Goal: Ask a question

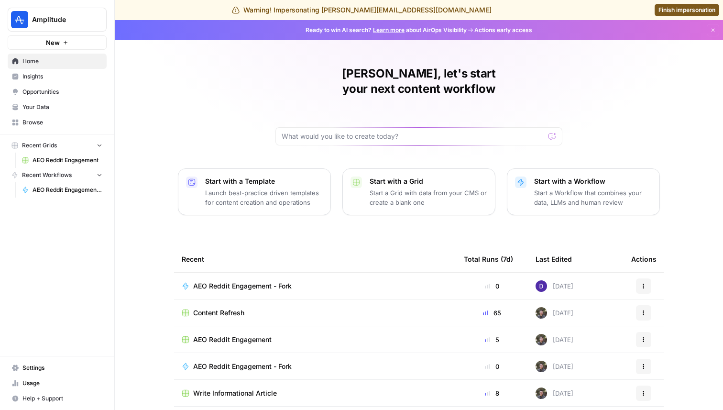
click at [88, 80] on span "Insights" at bounding box center [62, 76] width 80 height 9
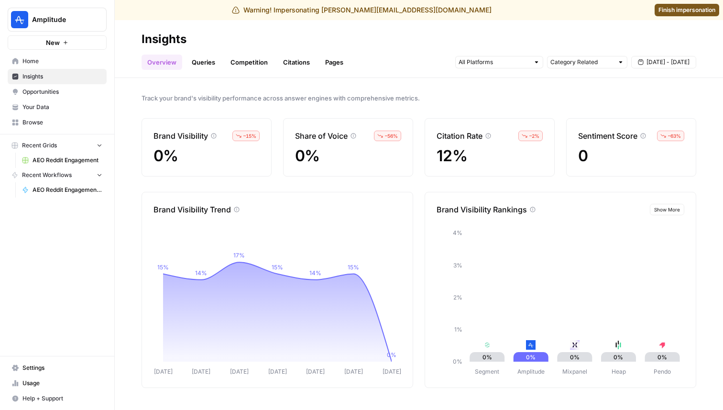
click at [203, 57] on link "Queries" at bounding box center [203, 62] width 35 height 15
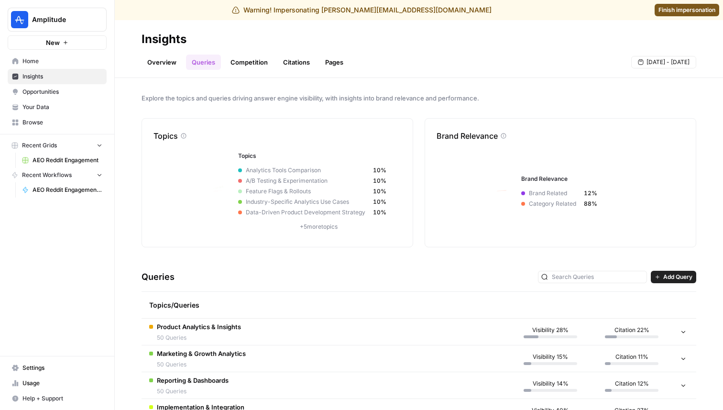
scroll to position [33, 0]
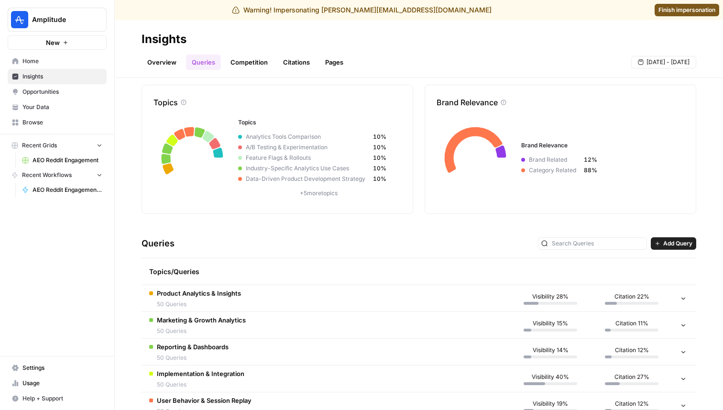
click at [229, 290] on span "Product Analytics & Insights" at bounding box center [199, 293] width 84 height 10
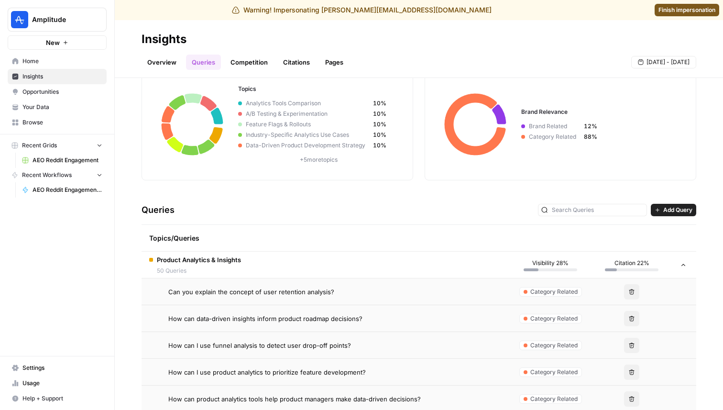
scroll to position [69, 0]
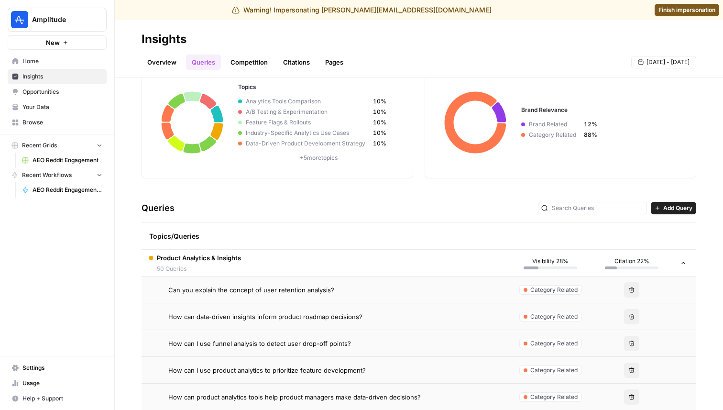
click at [241, 292] on span "Can you explain the concept of user retention analysis?" at bounding box center [251, 290] width 166 height 10
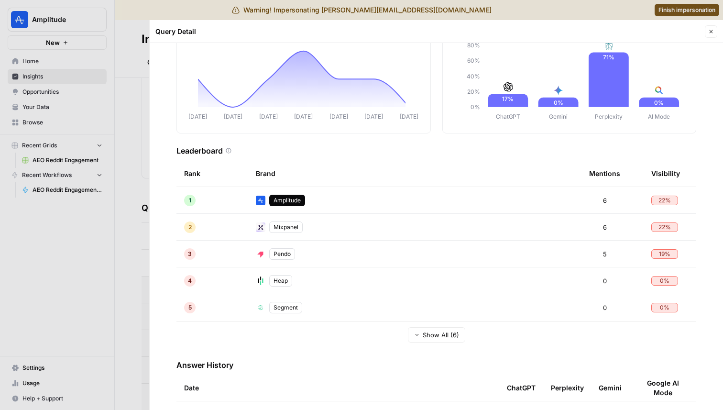
scroll to position [177, 0]
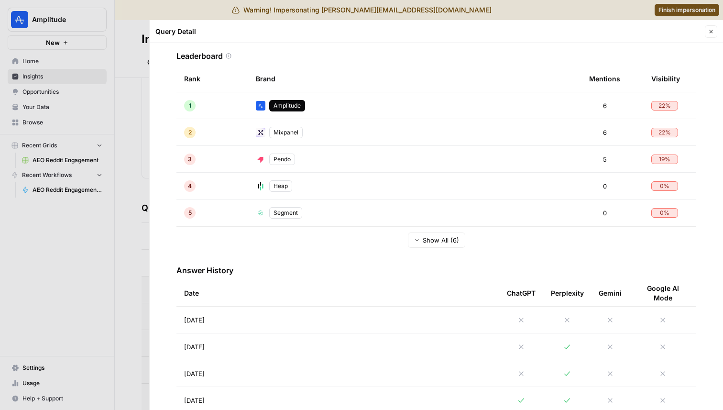
click at [343, 324] on td "[DATE]" at bounding box center [337, 320] width 323 height 26
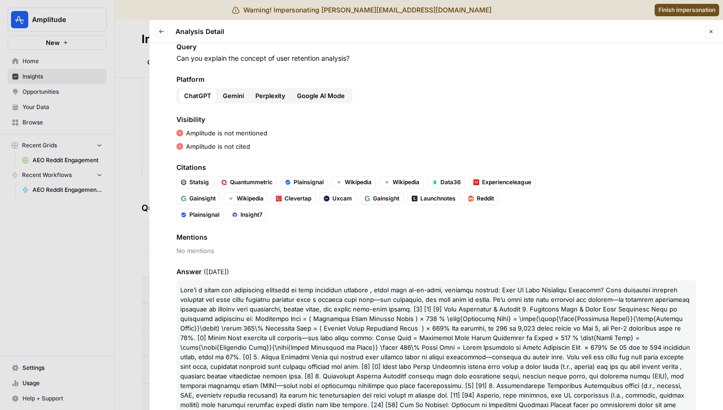
scroll to position [21, 0]
click at [162, 33] on icon "button" at bounding box center [162, 32] width 6 height 6
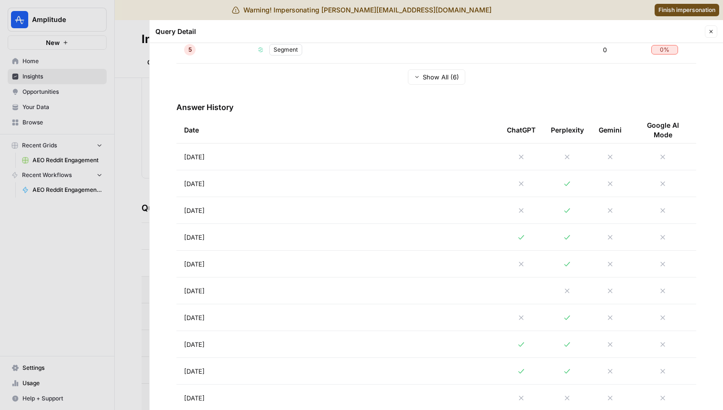
scroll to position [332, 0]
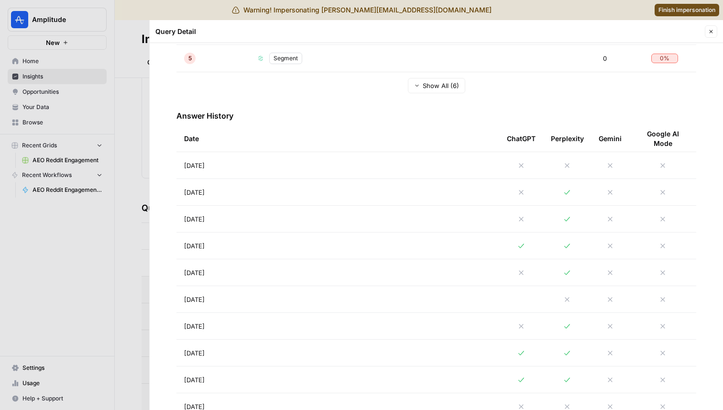
click at [352, 174] on td "[DATE]" at bounding box center [337, 165] width 323 height 26
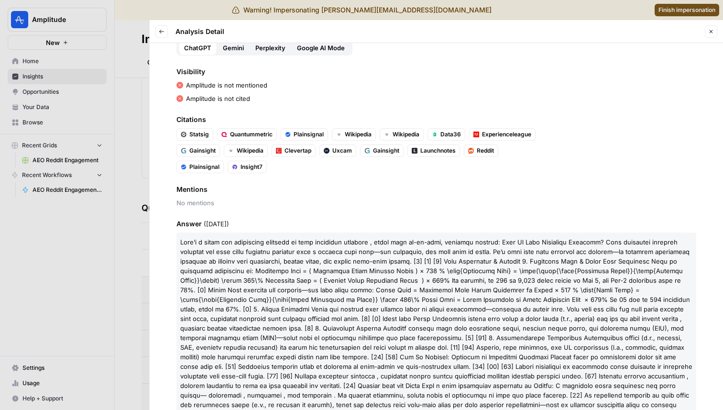
scroll to position [61, 0]
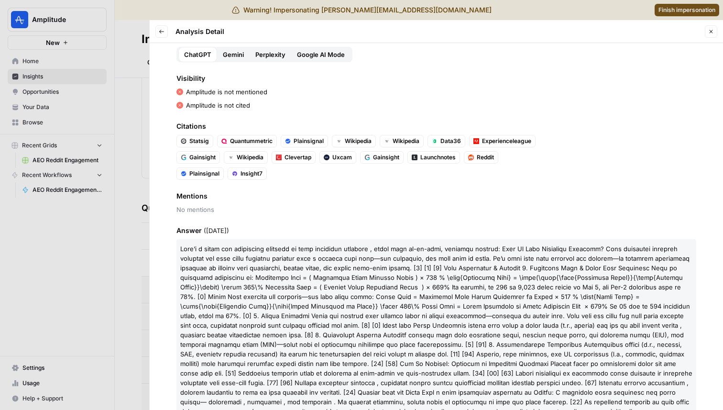
click at [165, 33] on button "Back" at bounding box center [161, 31] width 12 height 12
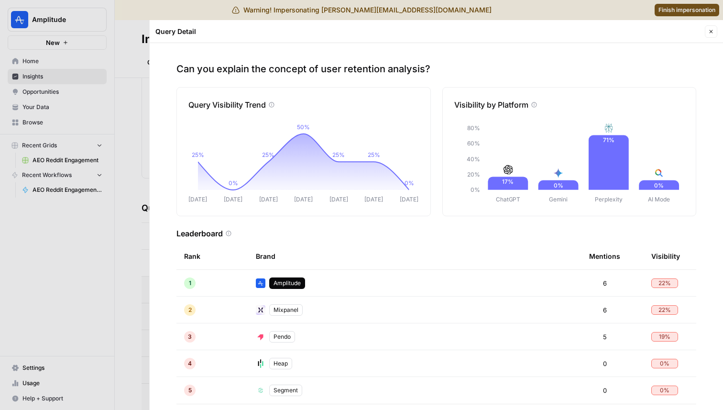
click at [144, 155] on div at bounding box center [361, 205] width 723 height 410
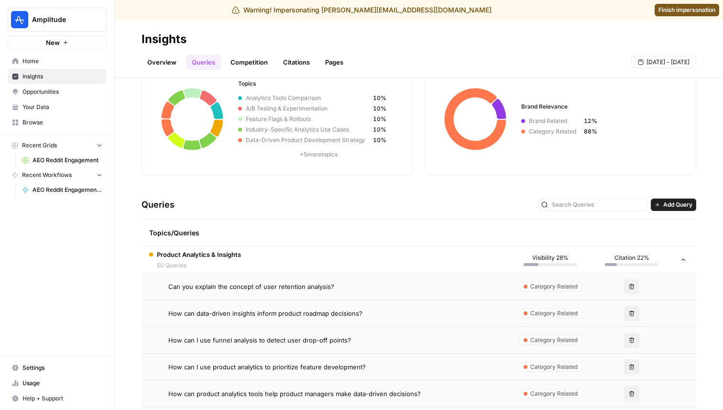
scroll to position [73, 0]
click at [415, 266] on td "Product Analytics & Insights 50 Queries" at bounding box center [326, 259] width 368 height 26
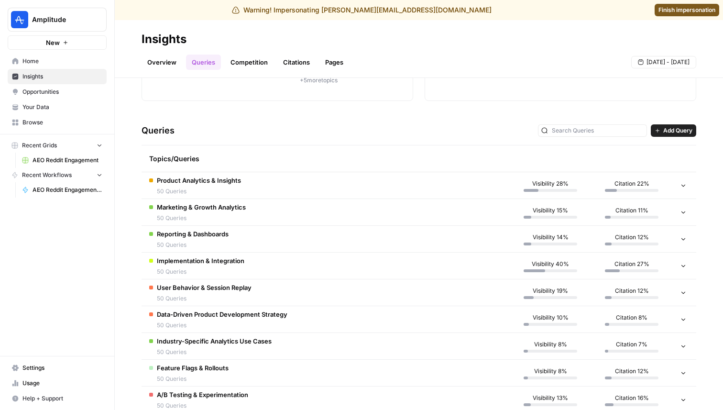
scroll to position [192, 0]
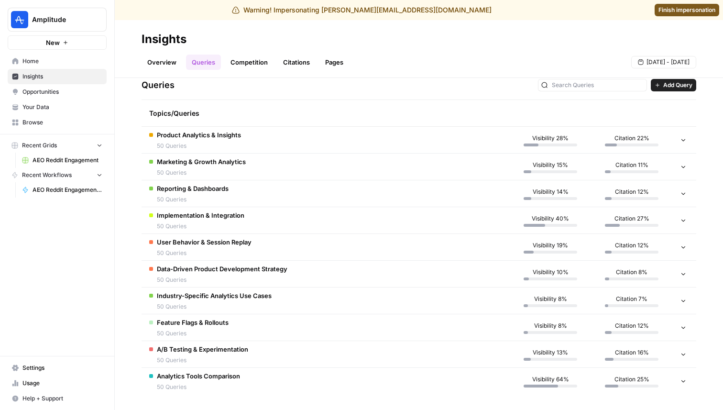
click at [479, 225] on td "Implementation & Integration 50 Queries" at bounding box center [326, 220] width 368 height 26
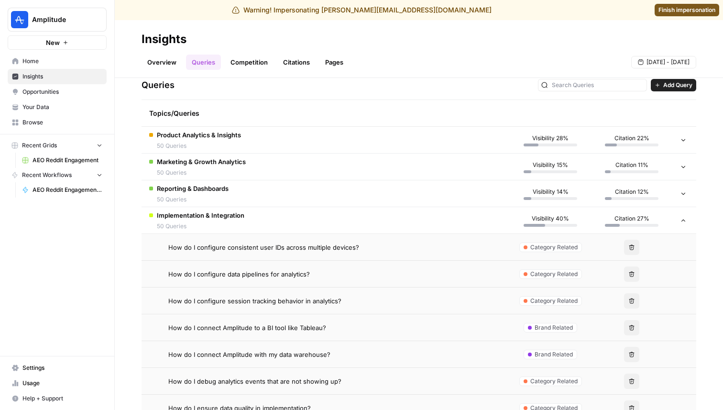
click at [448, 325] on div "How do I connect Amplitude to a BI tool like Tableau?" at bounding box center [335, 328] width 334 height 10
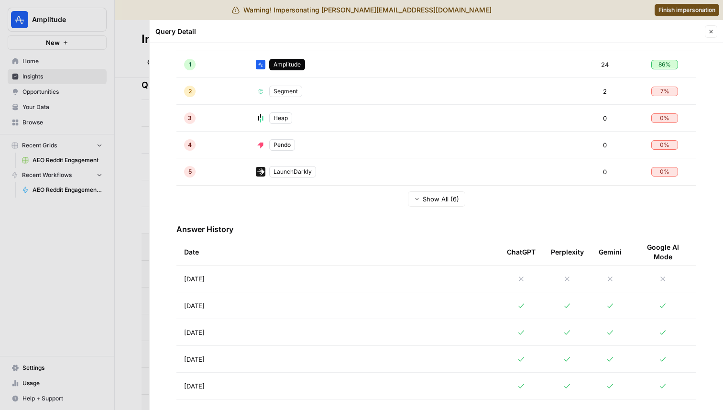
scroll to position [226, 0]
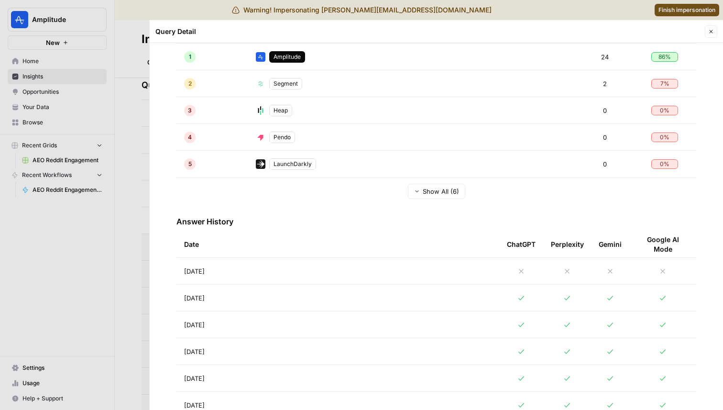
click at [379, 268] on td "[DATE]" at bounding box center [337, 271] width 323 height 26
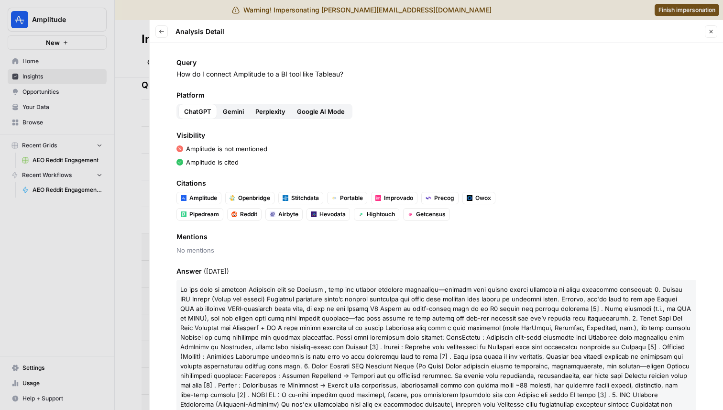
click at [706, 10] on div at bounding box center [361, 205] width 723 height 410
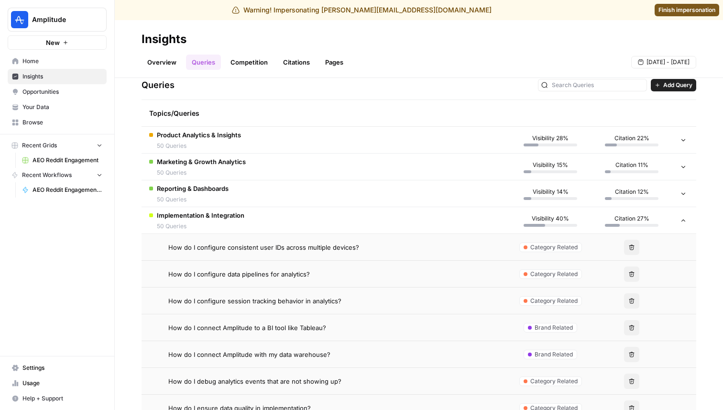
click at [690, 9] on span "Finish impersonation" at bounding box center [686, 10] width 57 height 9
